Goal: Transaction & Acquisition: Purchase product/service

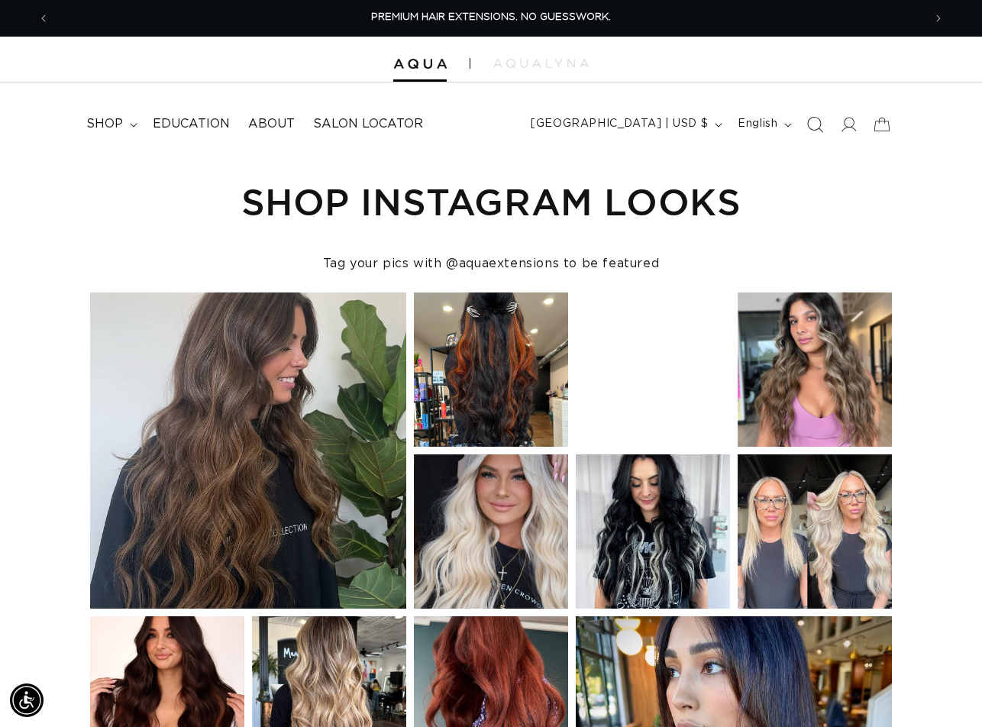
click at [814, 121] on icon "Search" at bounding box center [815, 124] width 16 height 16
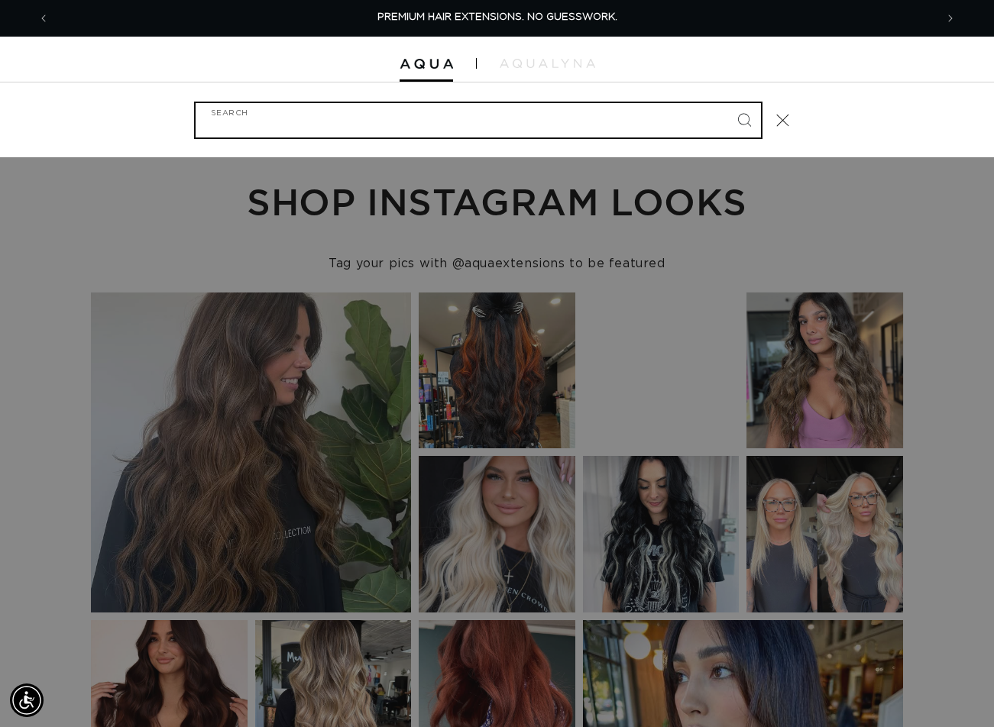
paste input "20" AURA #1B/4 BALAYAGE"
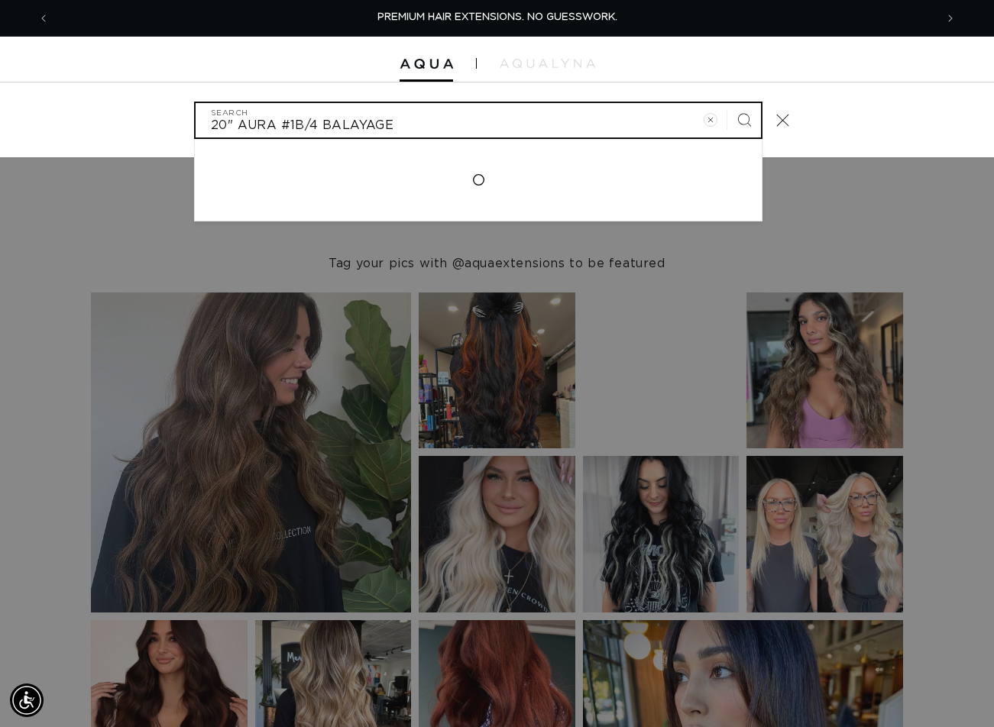
type input "20" AURA #1B/4 BALAYAGE"
click at [727, 103] on button "Search" at bounding box center [744, 120] width 34 height 34
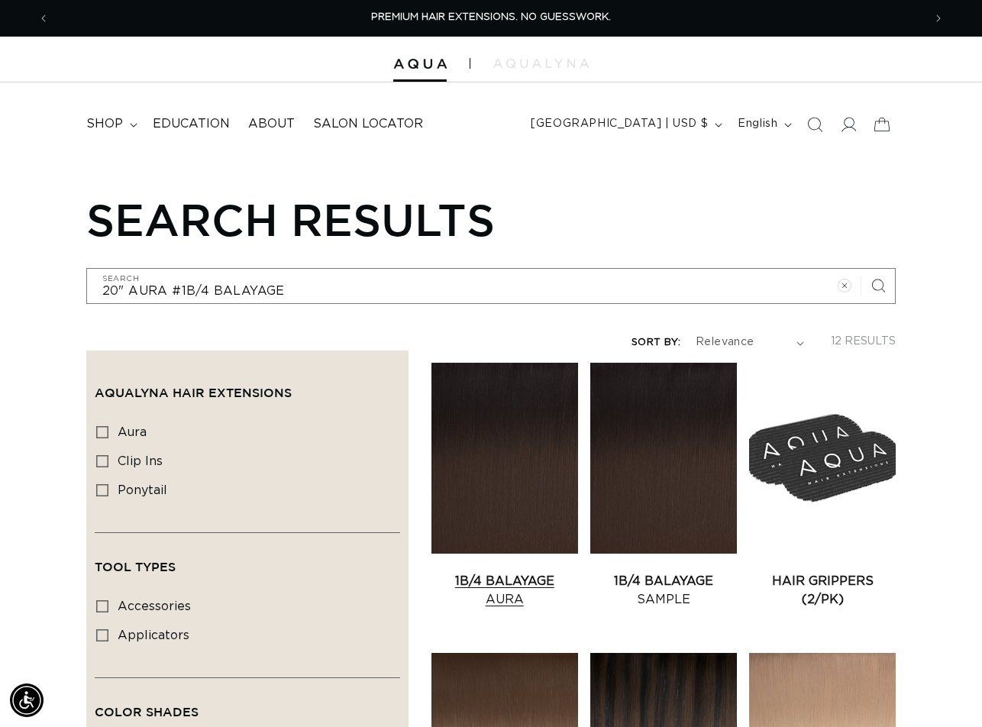
click at [496, 572] on link "1B/4 Balayage Aura" at bounding box center [505, 590] width 147 height 37
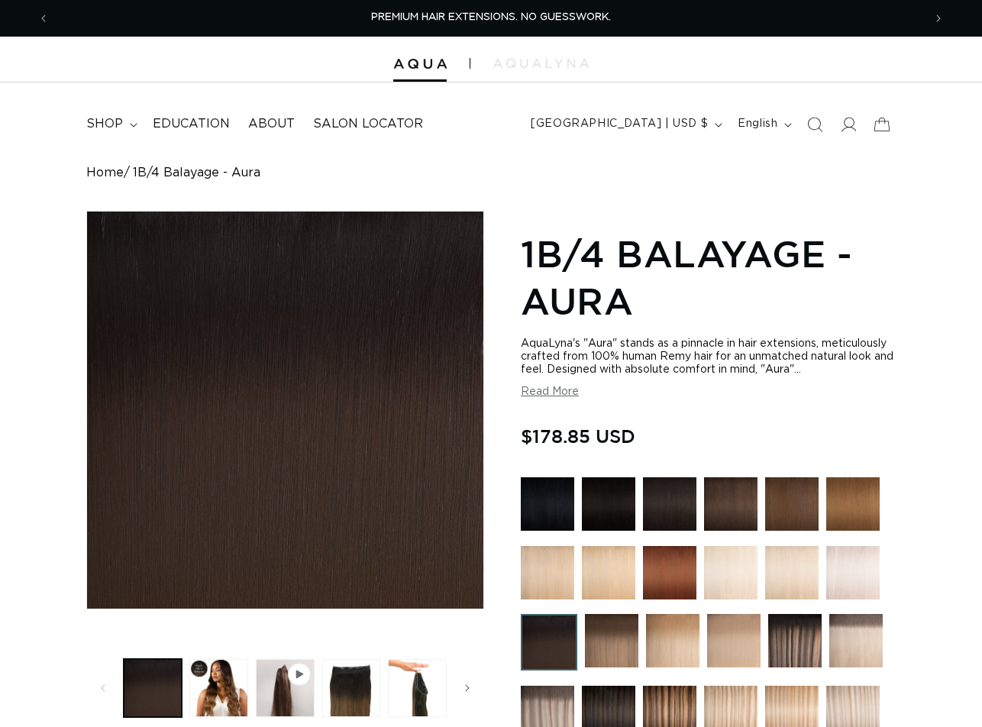
scroll to position [458, 0]
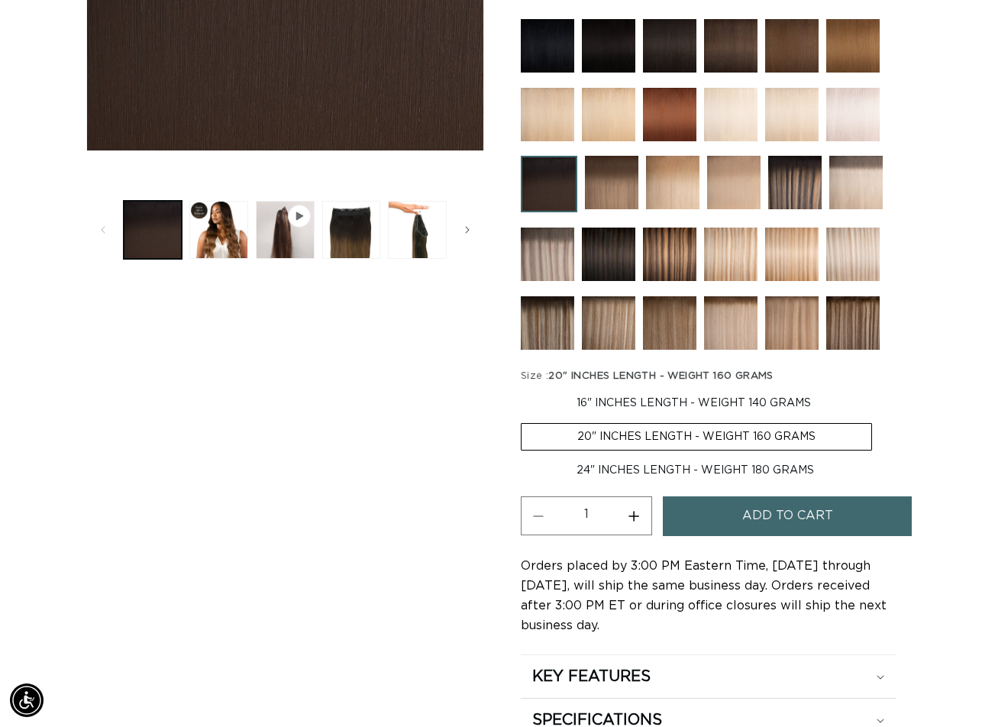
click at [786, 529] on span "Add to cart" at bounding box center [788, 516] width 91 height 39
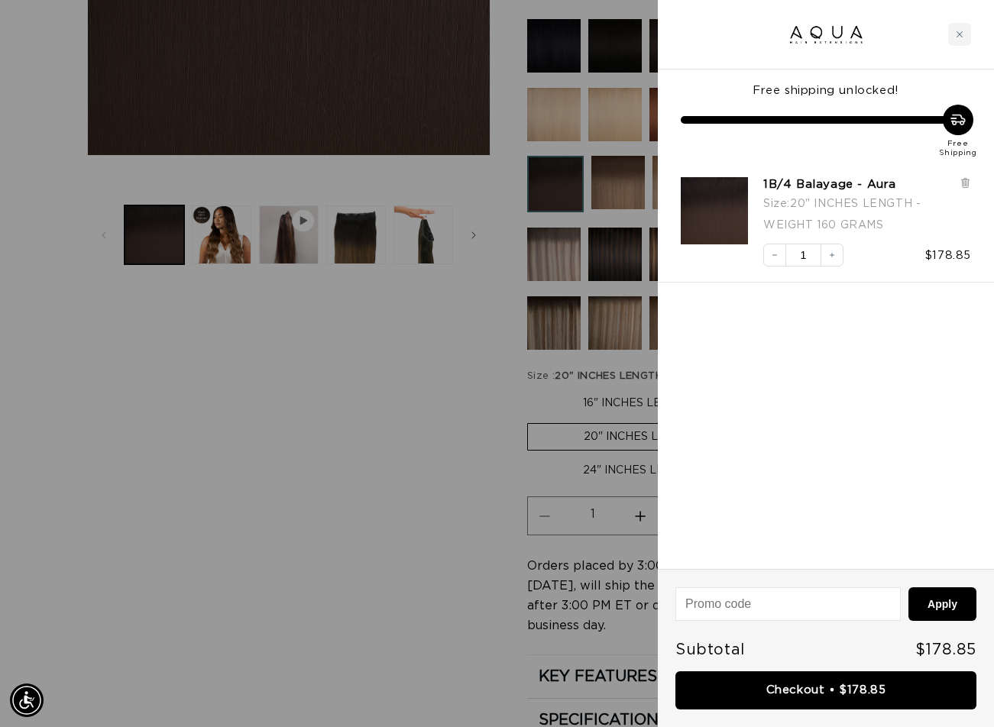
click at [137, 689] on div at bounding box center [497, 363] width 994 height 727
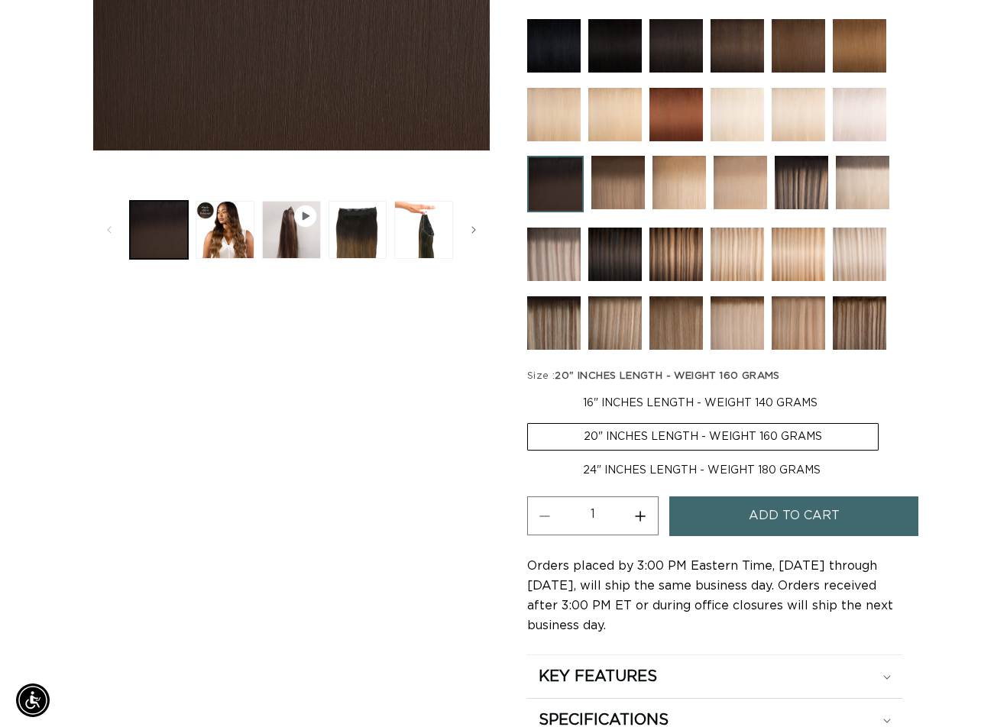
scroll to position [0, 0]
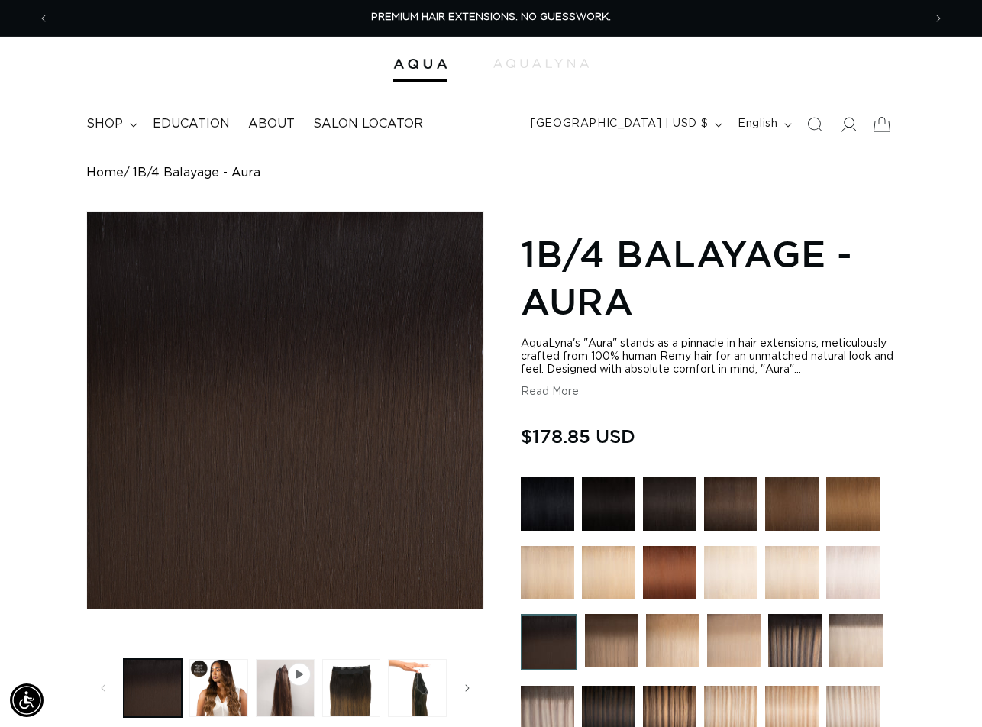
click at [881, 134] on icon at bounding box center [883, 124] width 36 height 36
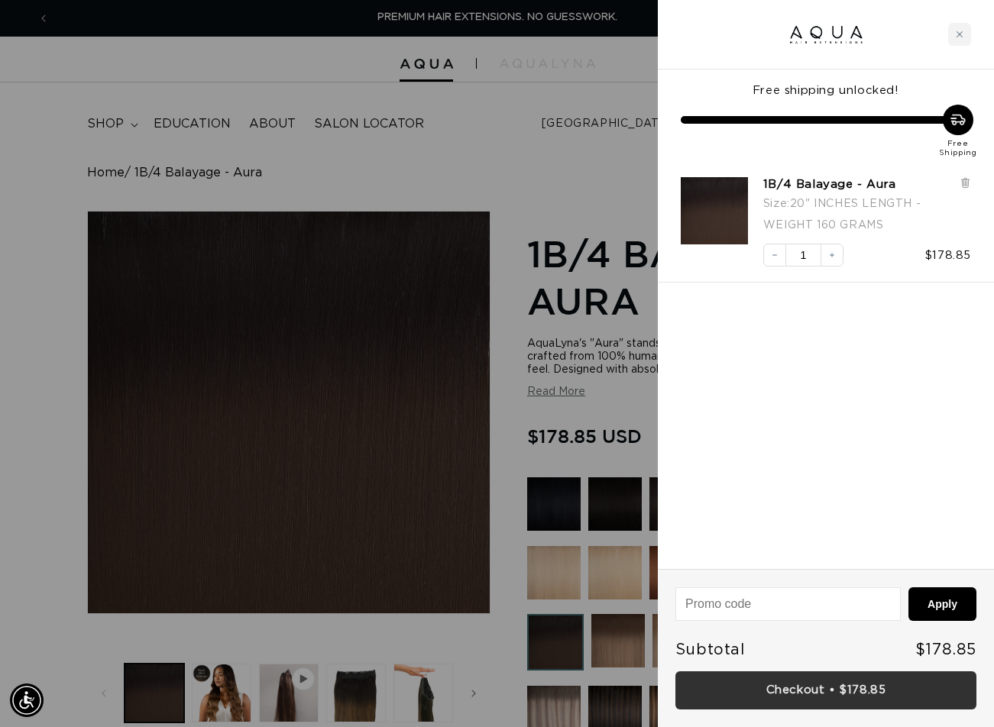
click at [819, 690] on link "Checkout • $178.85" at bounding box center [825, 691] width 301 height 39
